Goal: Navigation & Orientation: Find specific page/section

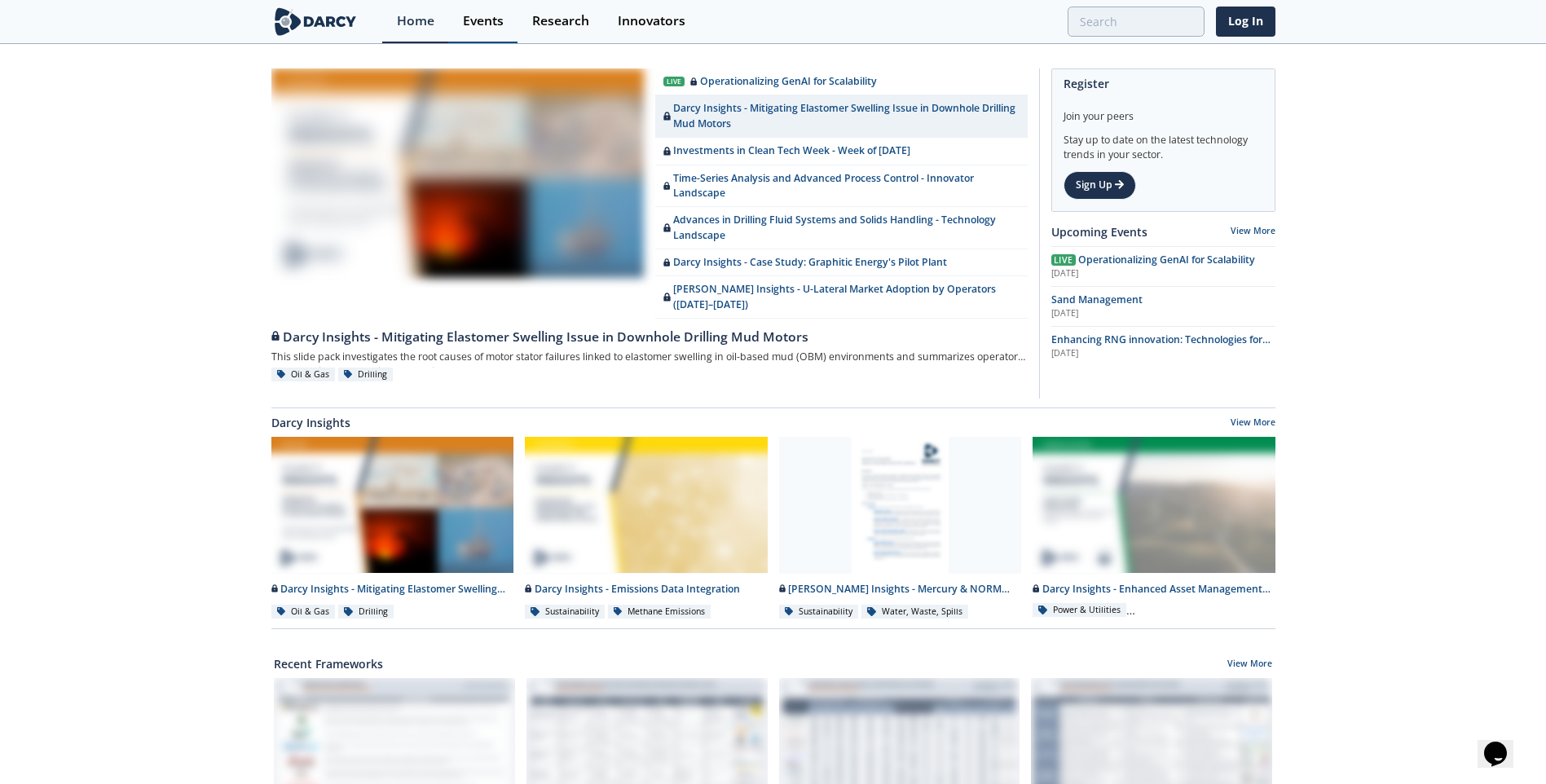
click at [485, 19] on div "Events" at bounding box center [483, 21] width 40 height 13
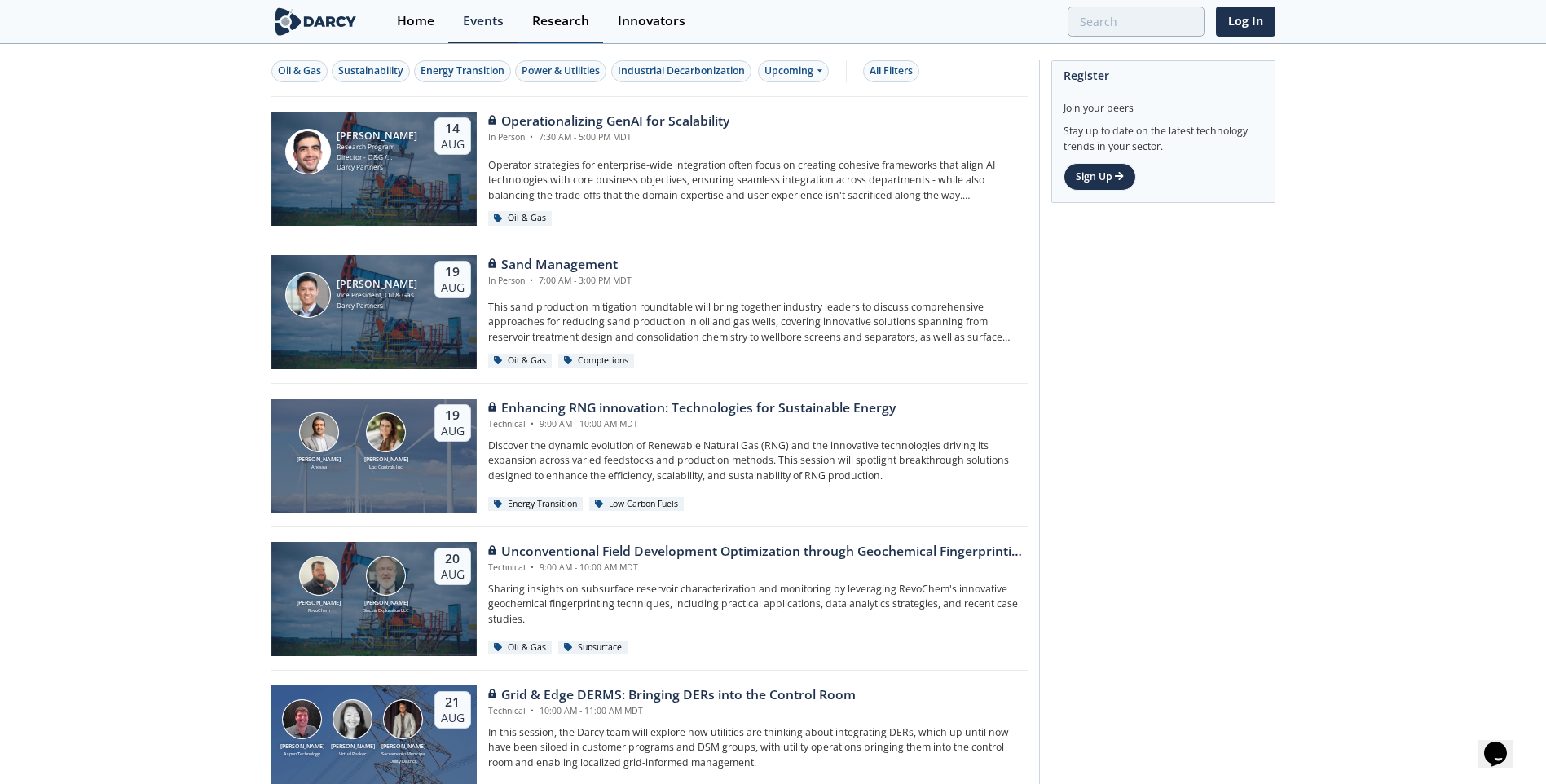
click at [565, 24] on div "Research" at bounding box center [560, 21] width 57 height 13
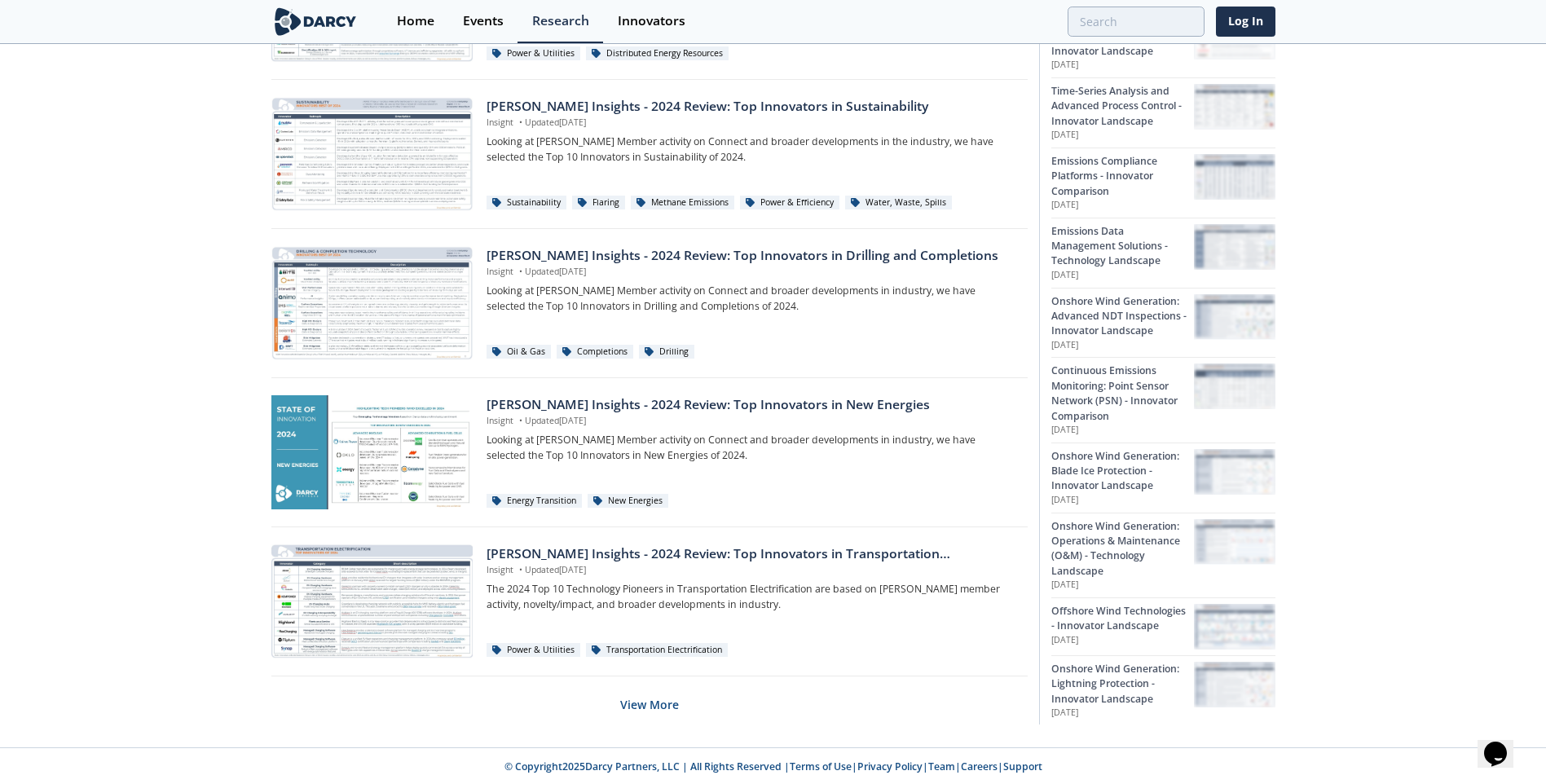
scroll to position [906, 0]
click at [643, 711] on button "View More" at bounding box center [649, 701] width 59 height 40
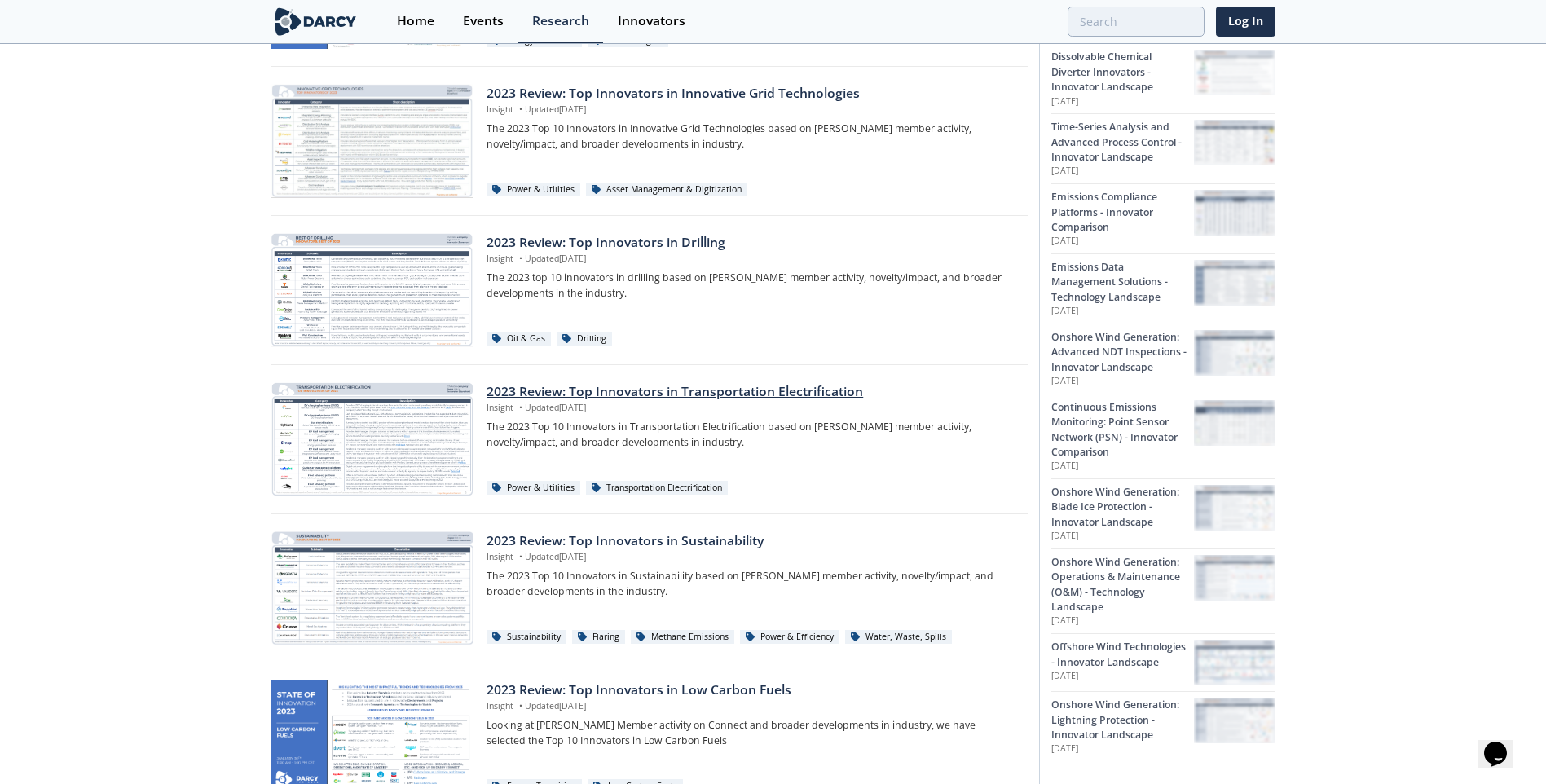
scroll to position [2397, 0]
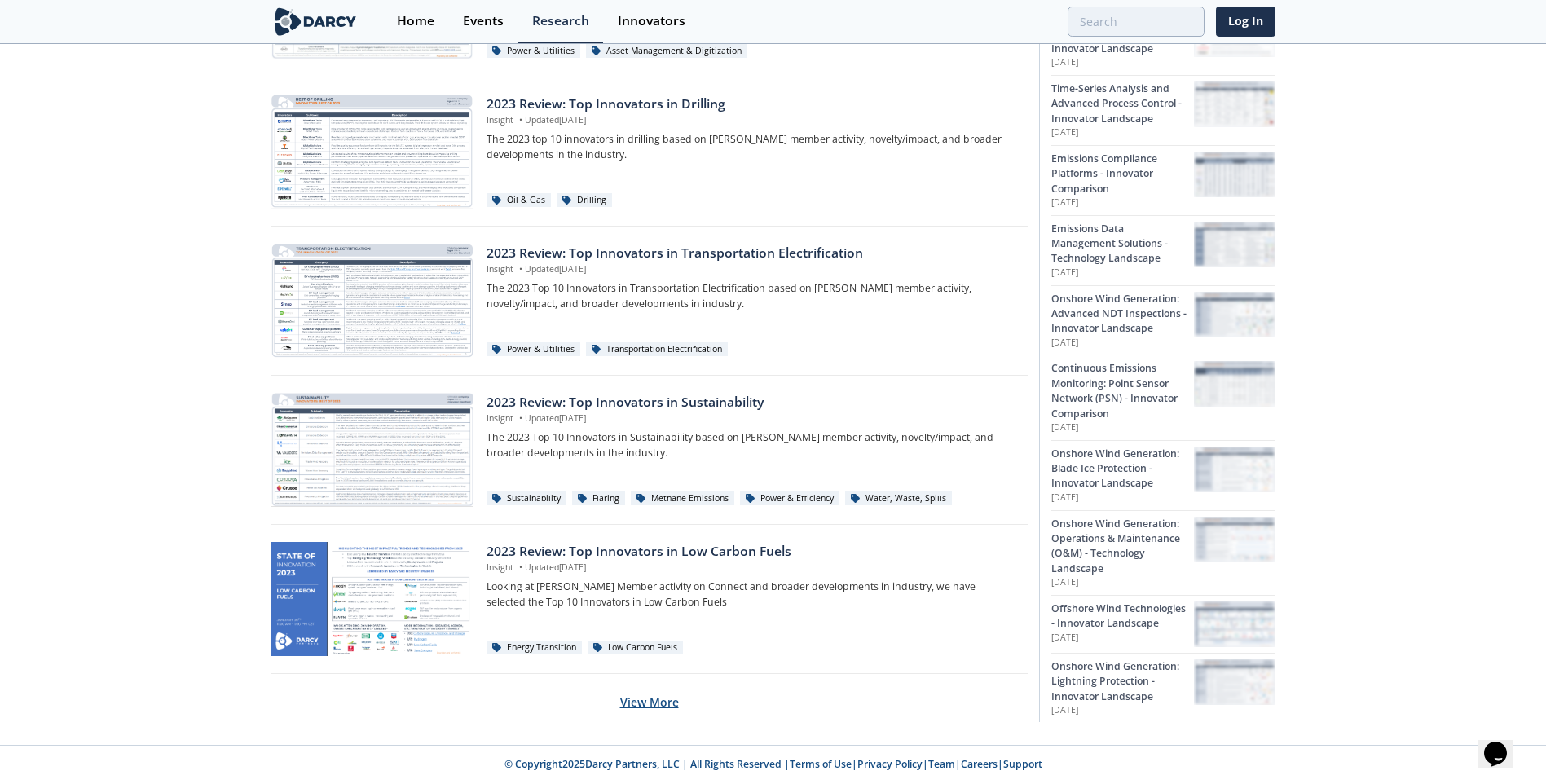
click at [649, 706] on button "View More" at bounding box center [649, 701] width 59 height 40
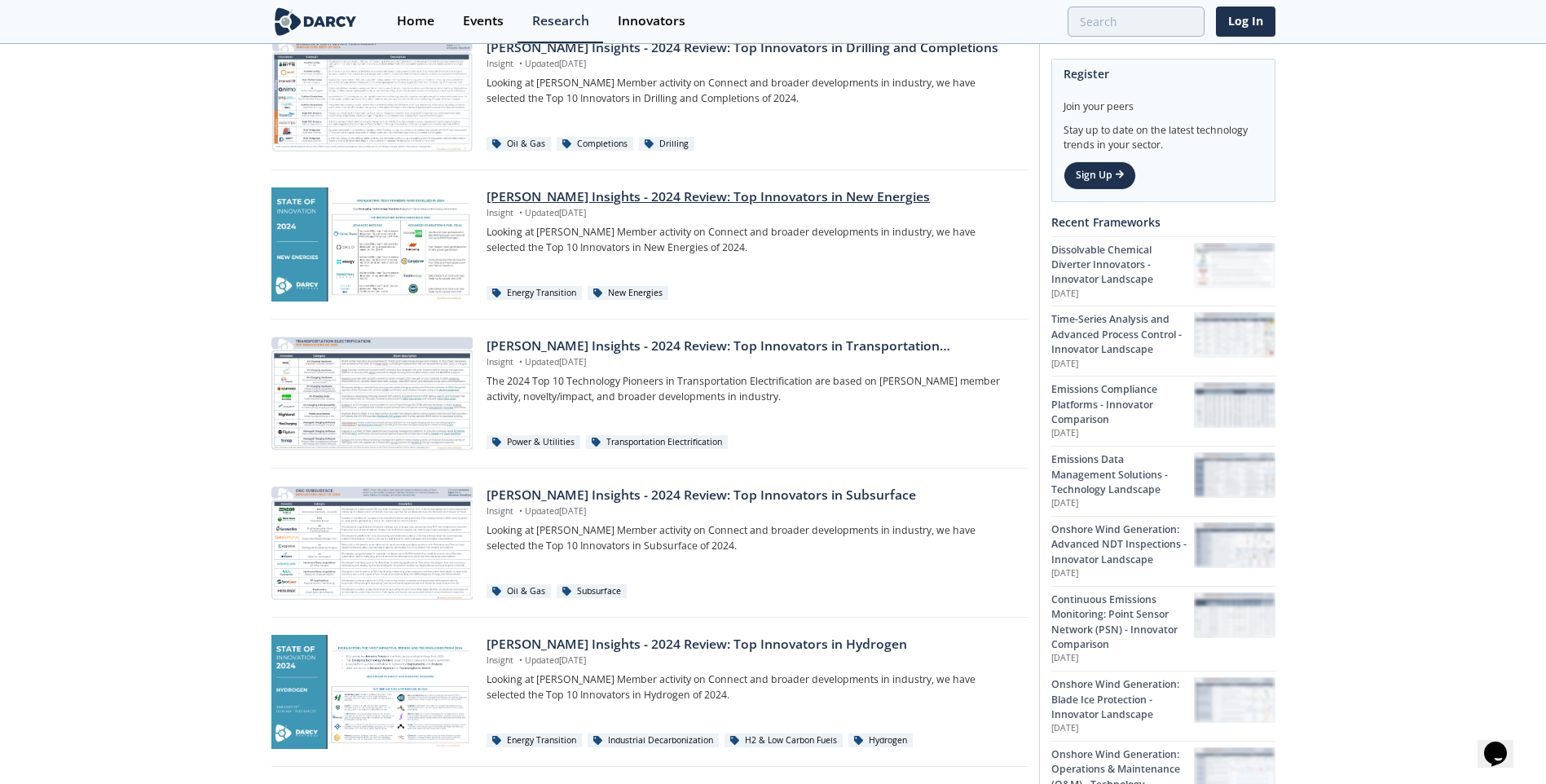
scroll to position [1016, 0]
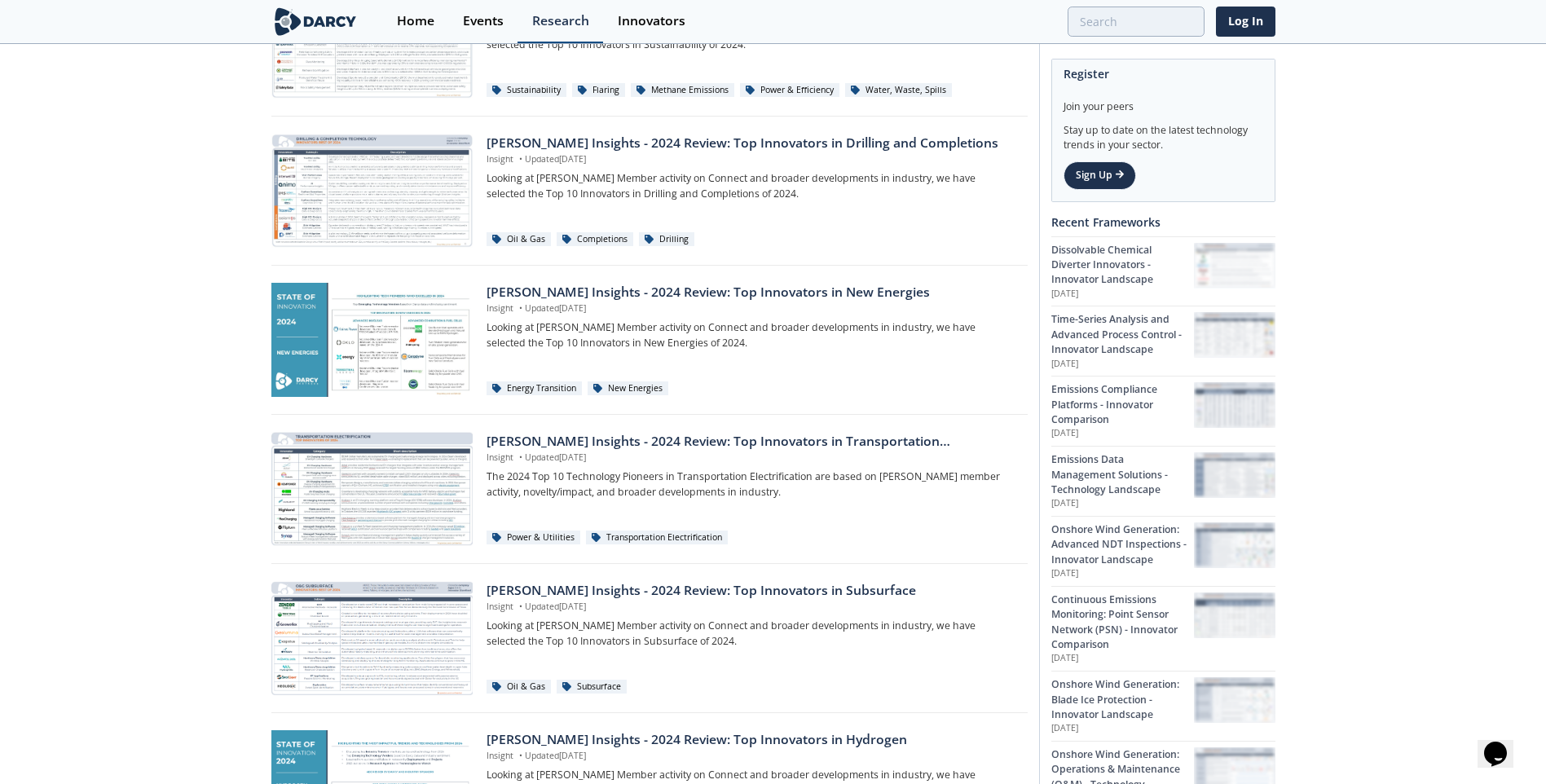
click at [531, 8] on link "Research" at bounding box center [560, 21] width 86 height 43
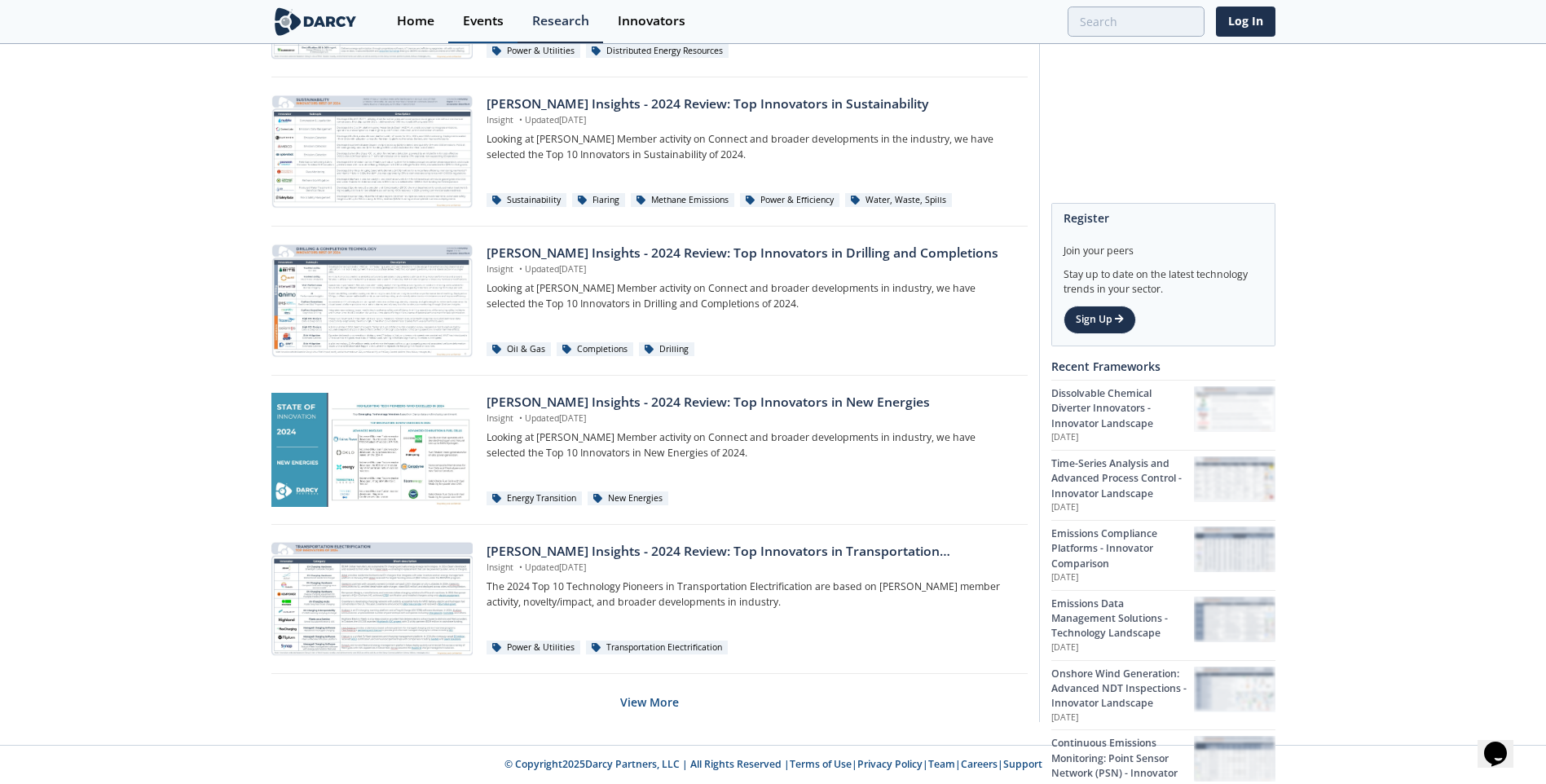
click at [502, 33] on link "Events" at bounding box center [483, 21] width 69 height 43
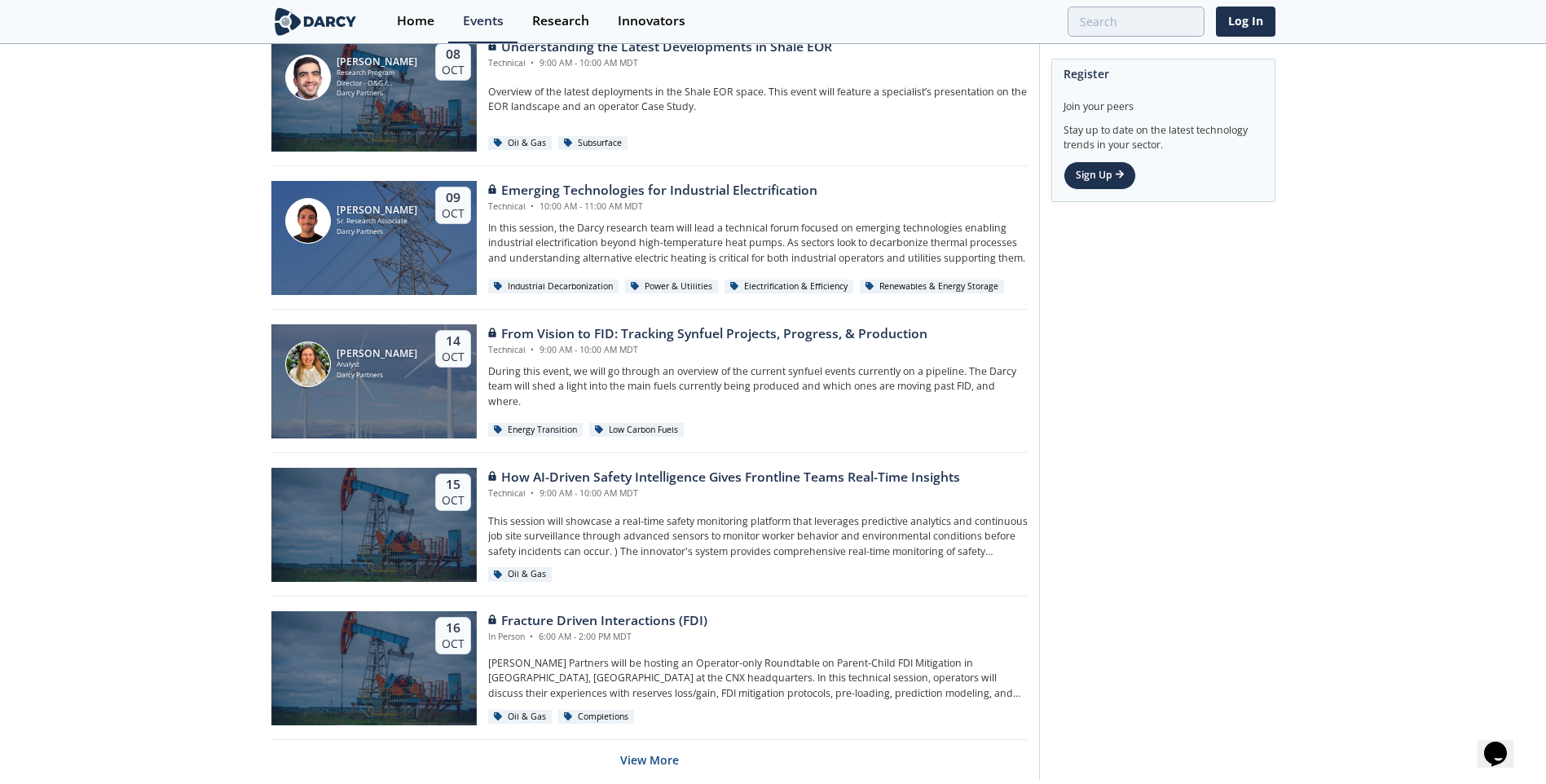
scroll to position [3000, 0]
